Goal: Navigation & Orientation: Go to known website

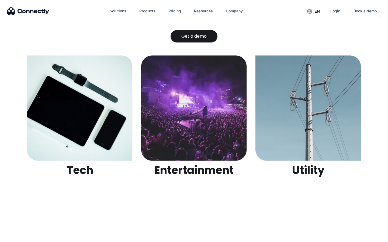
scroll to position [1699, 0]
